Goal: Information Seeking & Learning: Learn about a topic

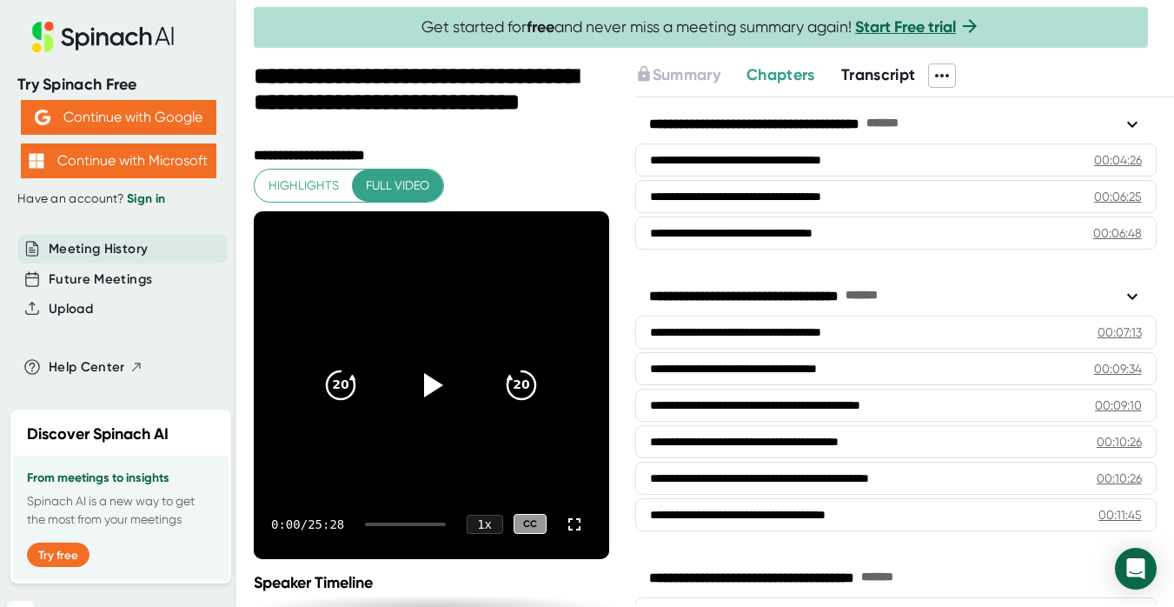
scroll to position [236, 0]
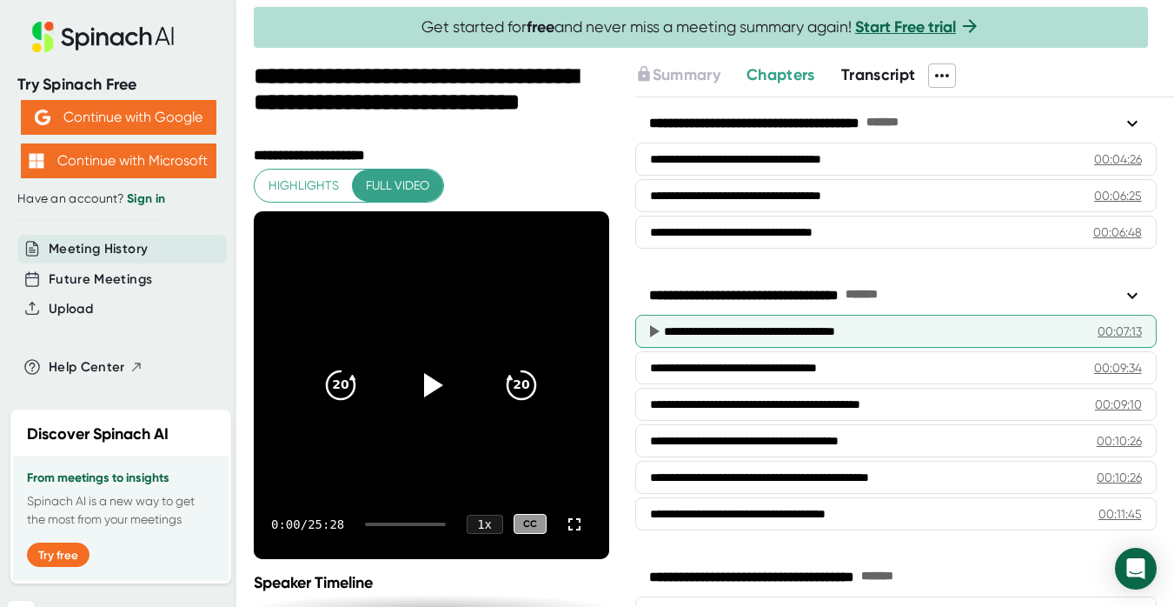
click at [653, 329] on icon at bounding box center [655, 331] width 10 height 12
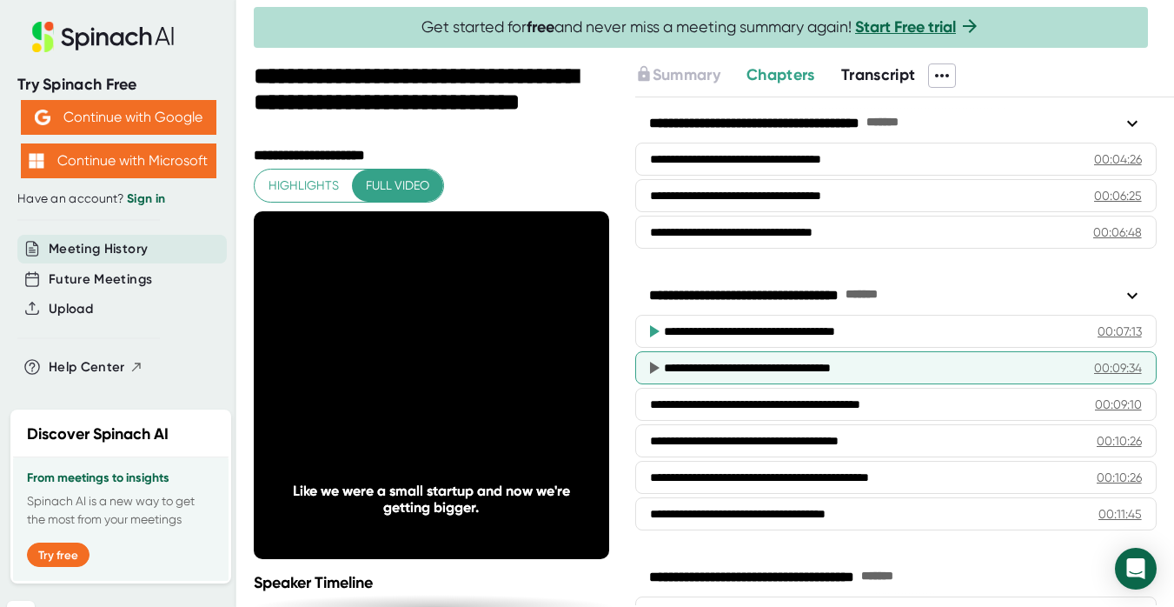
click at [751, 365] on div "**********" at bounding box center [872, 367] width 416 height 17
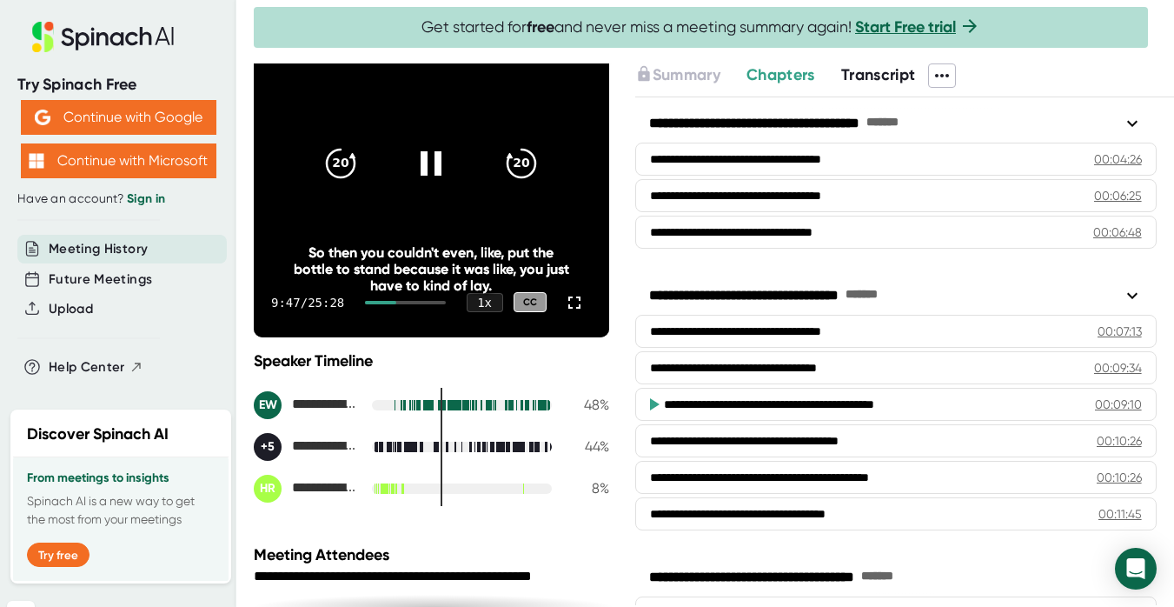
scroll to position [226, 0]
